Goal: Complete application form

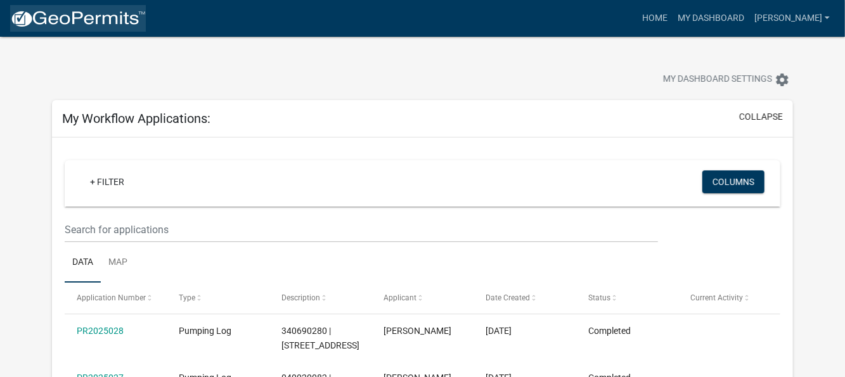
click at [103, 22] on img at bounding box center [78, 19] width 136 height 19
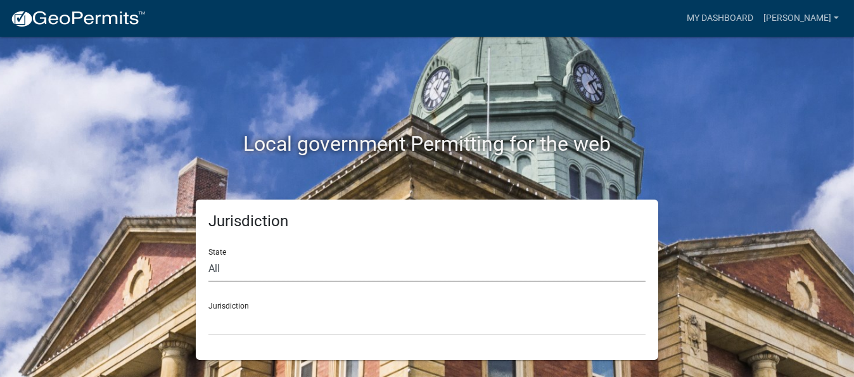
click at [285, 273] on select "All Colorado Georgia Indiana Iowa Kansas Minnesota Ohio South Carolina Wisconsin" at bounding box center [427, 269] width 437 height 26
select select "Minnesota"
click at [209, 256] on select "All Colorado Georgia Indiana Iowa Kansas Minnesota Ohio South Carolina Wisconsin" at bounding box center [427, 269] width 437 height 26
click at [262, 318] on select "Becker County, Minnesota Benton County, Minnesota Carlton County, Minnesota Cit…" at bounding box center [427, 323] width 437 height 26
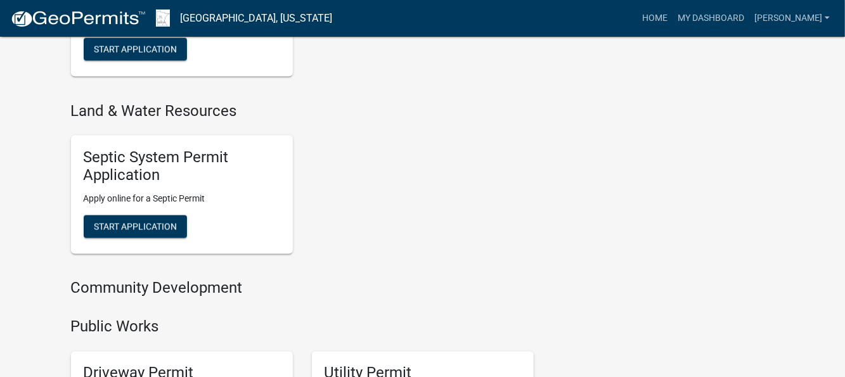
scroll to position [1056, 0]
